Goal: Navigation & Orientation: Find specific page/section

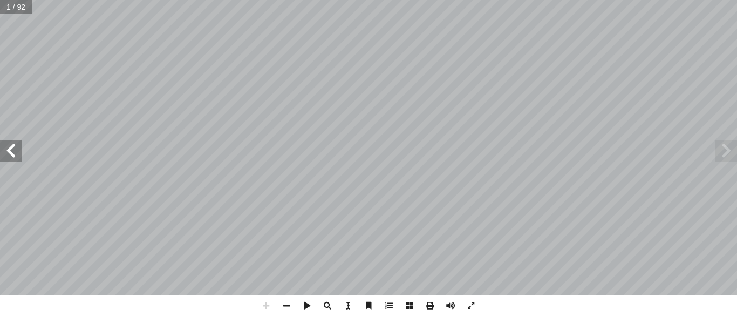
click at [17, 155] on span at bounding box center [11, 151] width 22 height 22
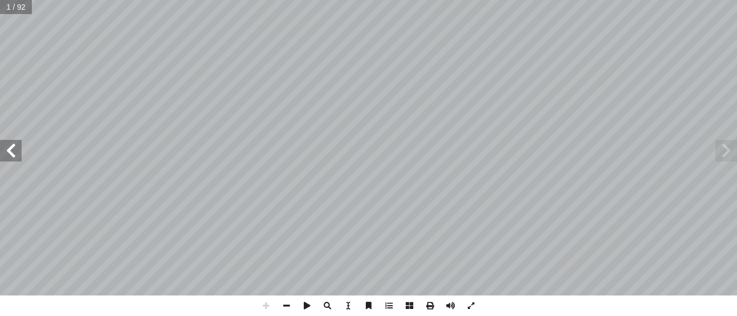
click at [17, 155] on span at bounding box center [11, 151] width 22 height 22
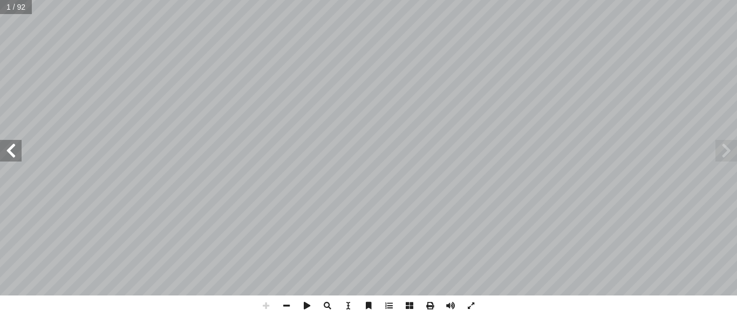
click at [17, 155] on span at bounding box center [11, 151] width 22 height 22
click at [285, 303] on span at bounding box center [286, 305] width 21 height 21
click at [718, 151] on span at bounding box center [727, 151] width 22 height 22
